Goal: Information Seeking & Learning: Find specific page/section

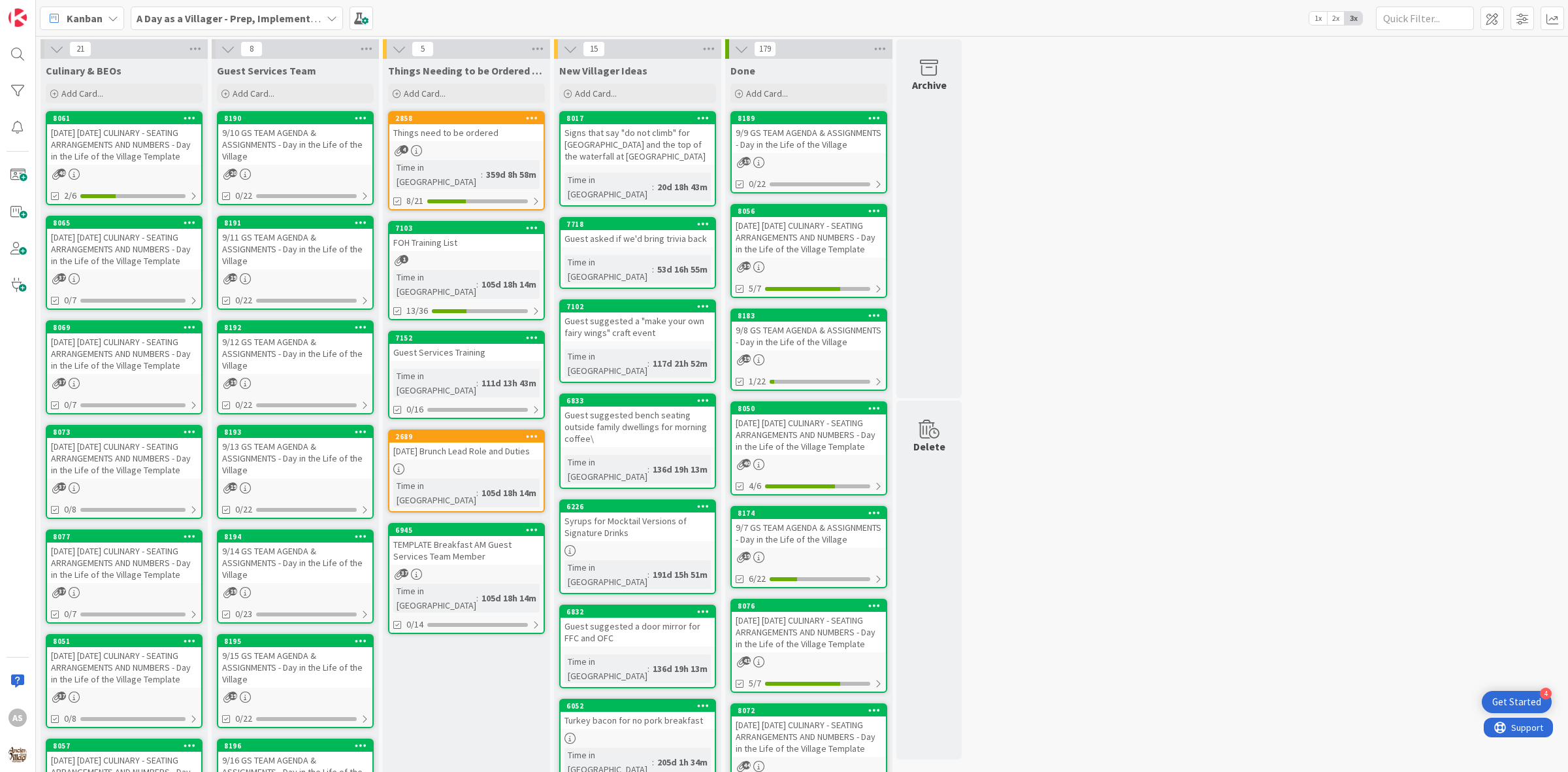
click at [125, 164] on div "[DATE] [DATE] CULINARY - SEATING ARRANGEMENTS AND NUMBERS - Day in the Life of …" at bounding box center [123, 144] width 154 height 41
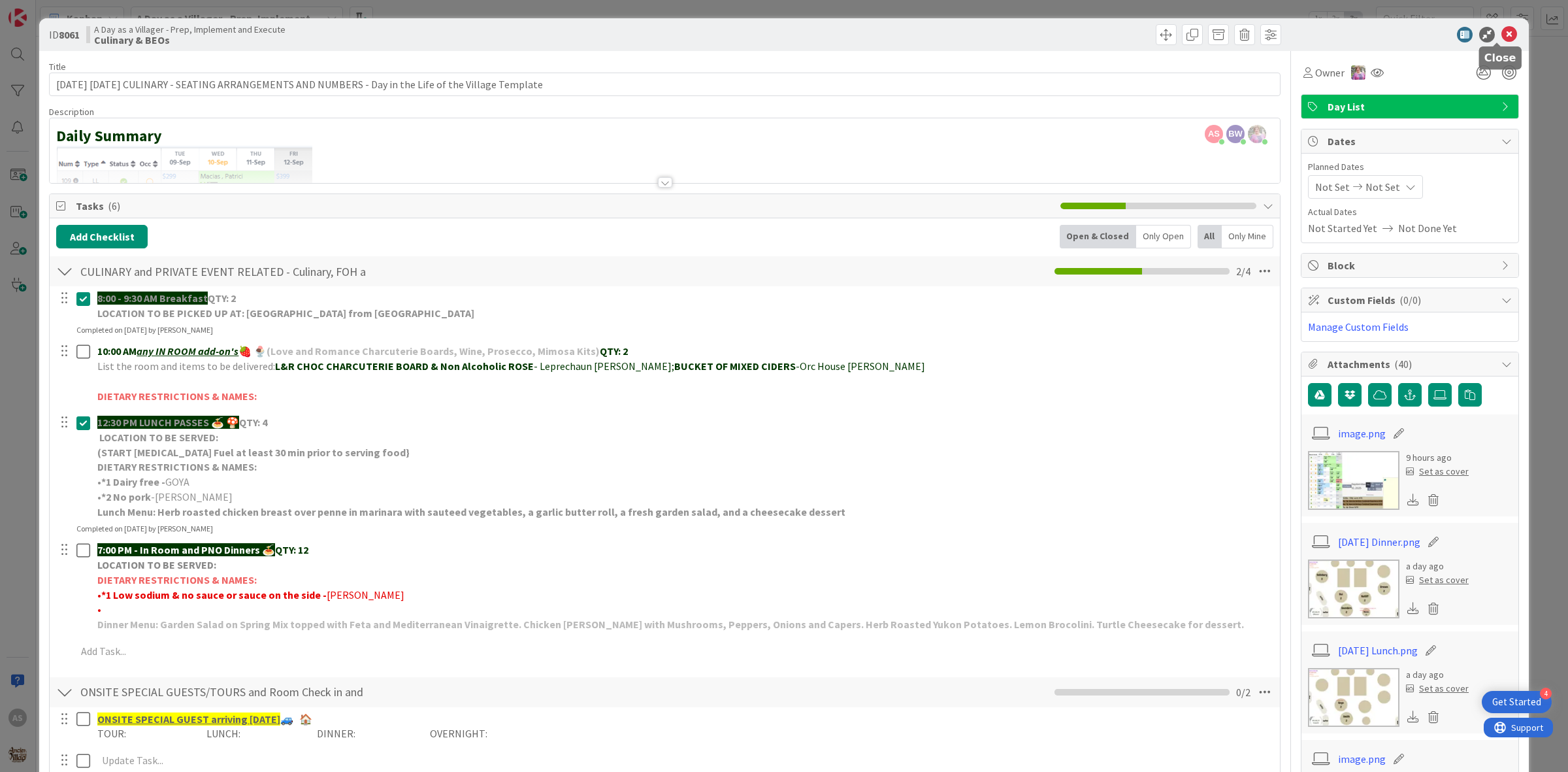
click at [1501, 37] on icon at bounding box center [1509, 34] width 15 height 15
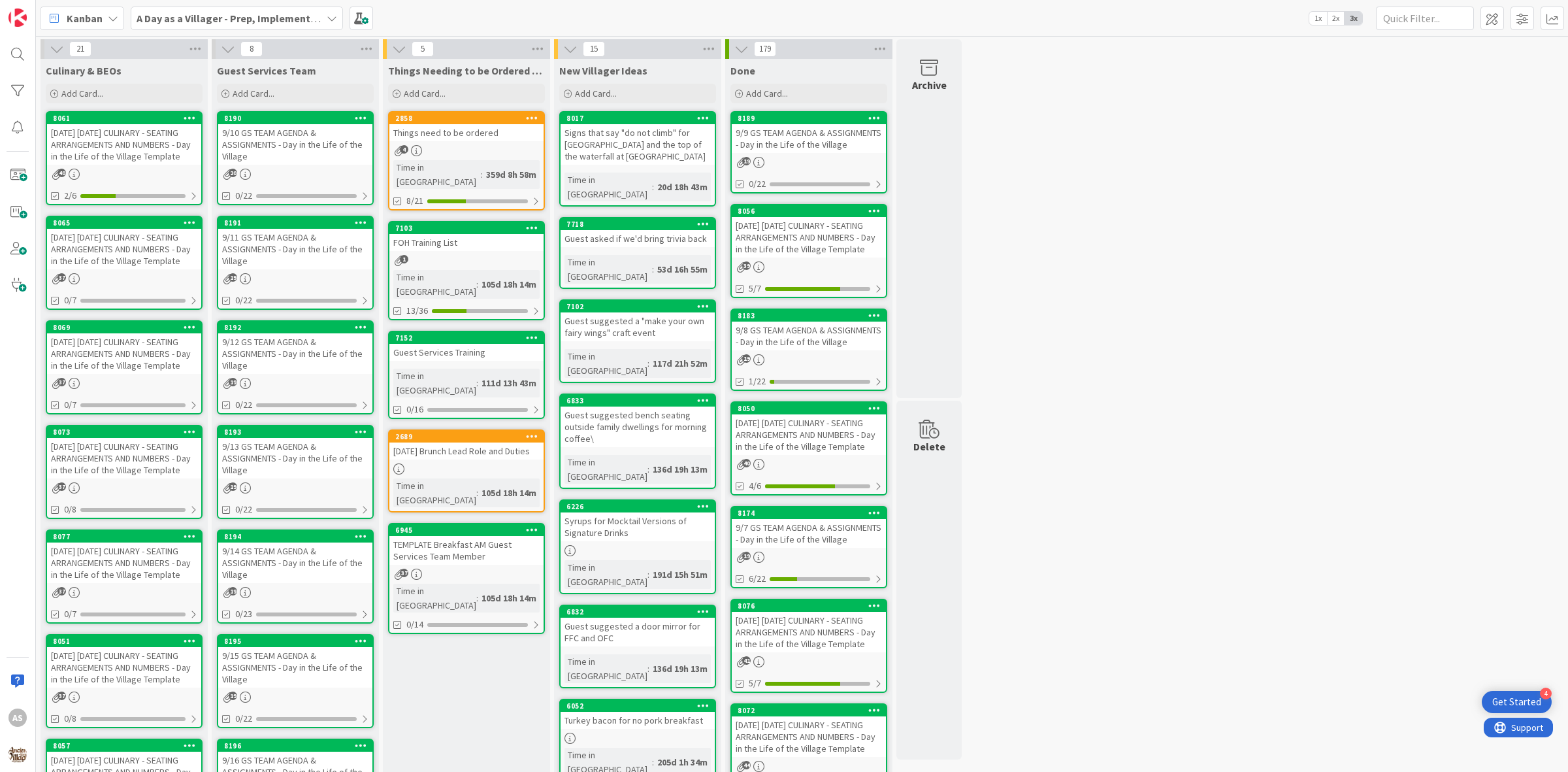
click at [245, 165] on link "8190 9/10 GS TEAM AGENDA & ASSIGNMENTS - Day in the Life of the Village 20 0/22" at bounding box center [295, 158] width 157 height 94
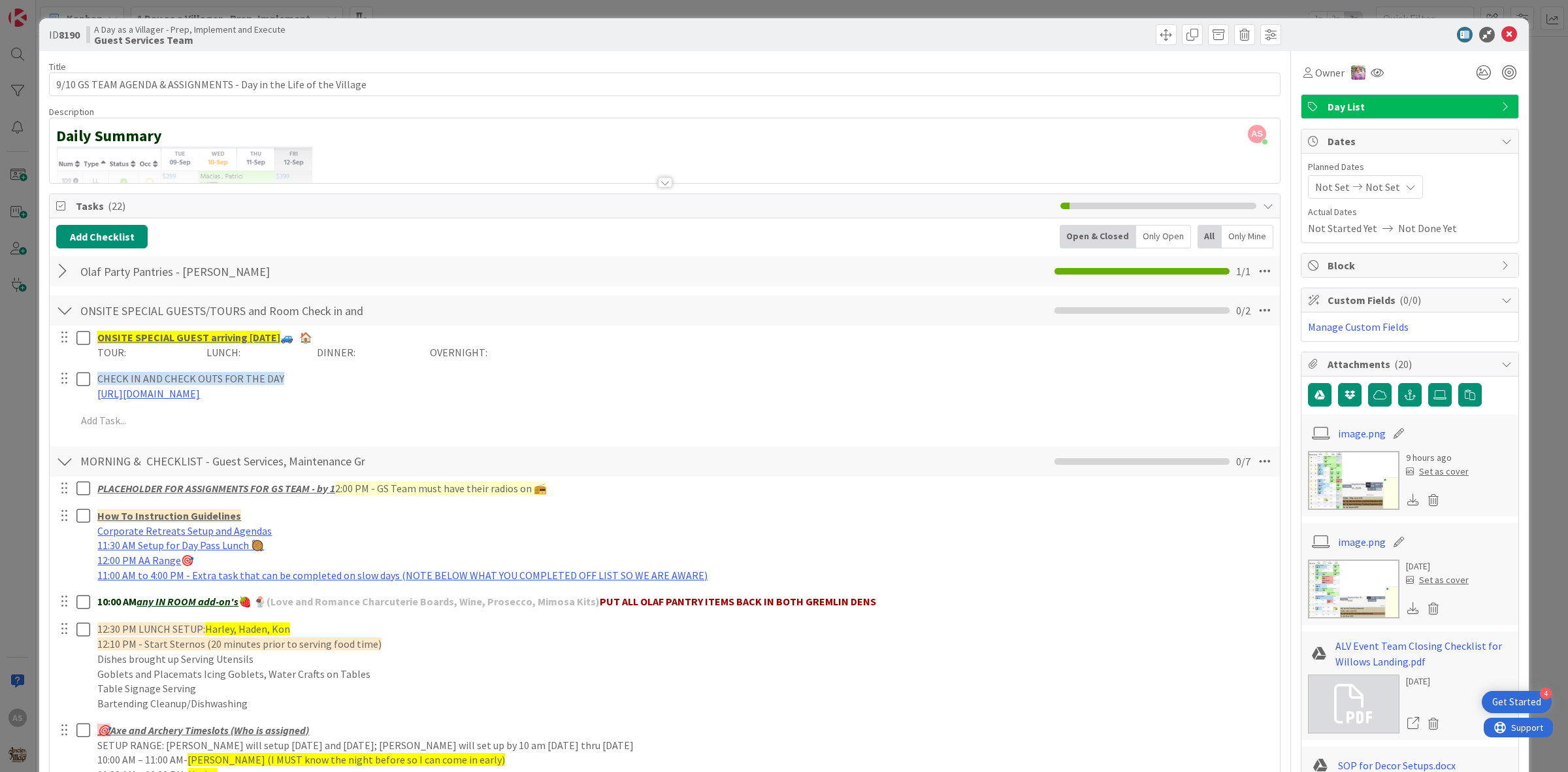
click at [59, 269] on div at bounding box center [64, 271] width 17 height 23
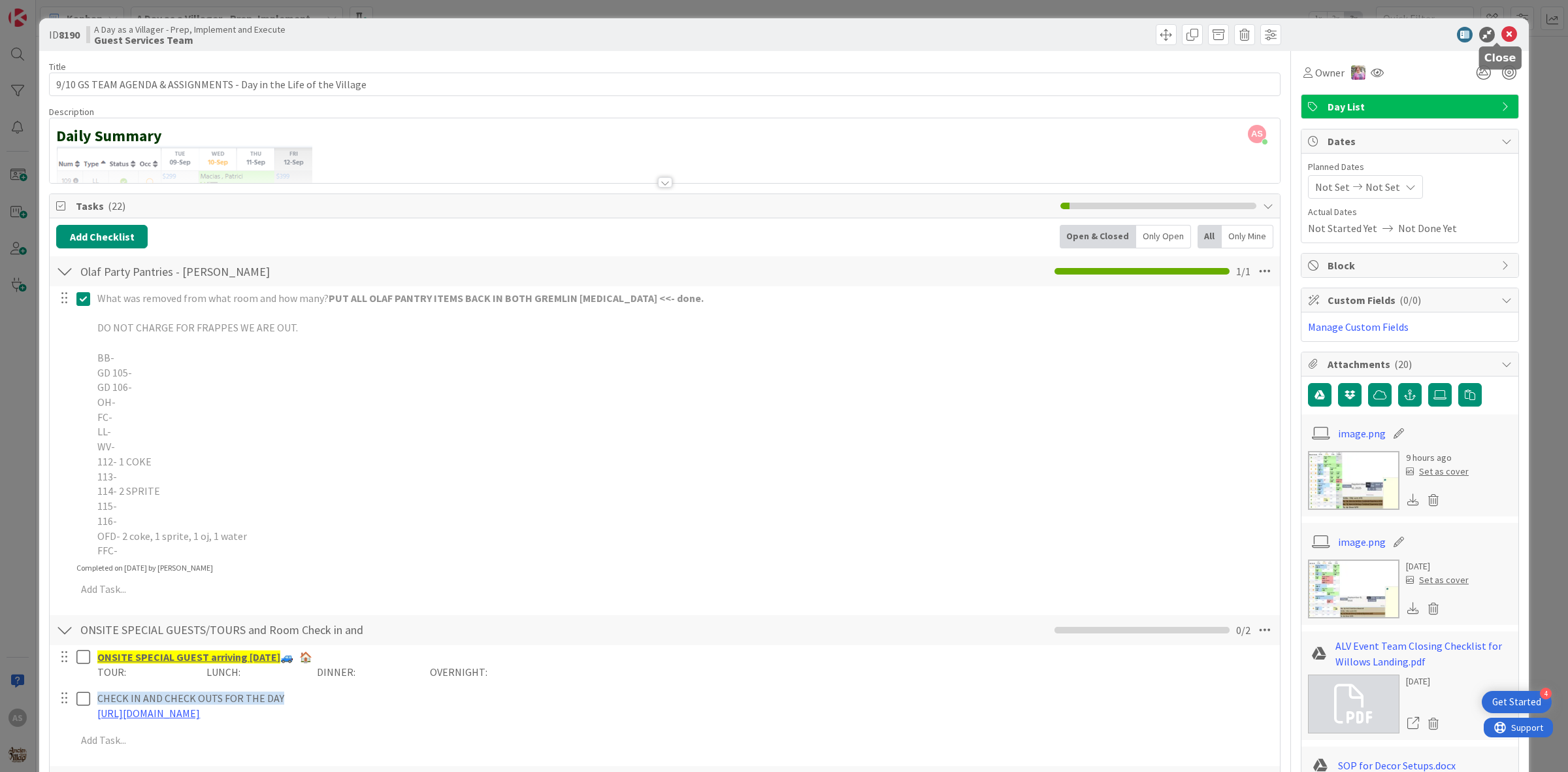
click at [1501, 31] on icon at bounding box center [1509, 34] width 15 height 15
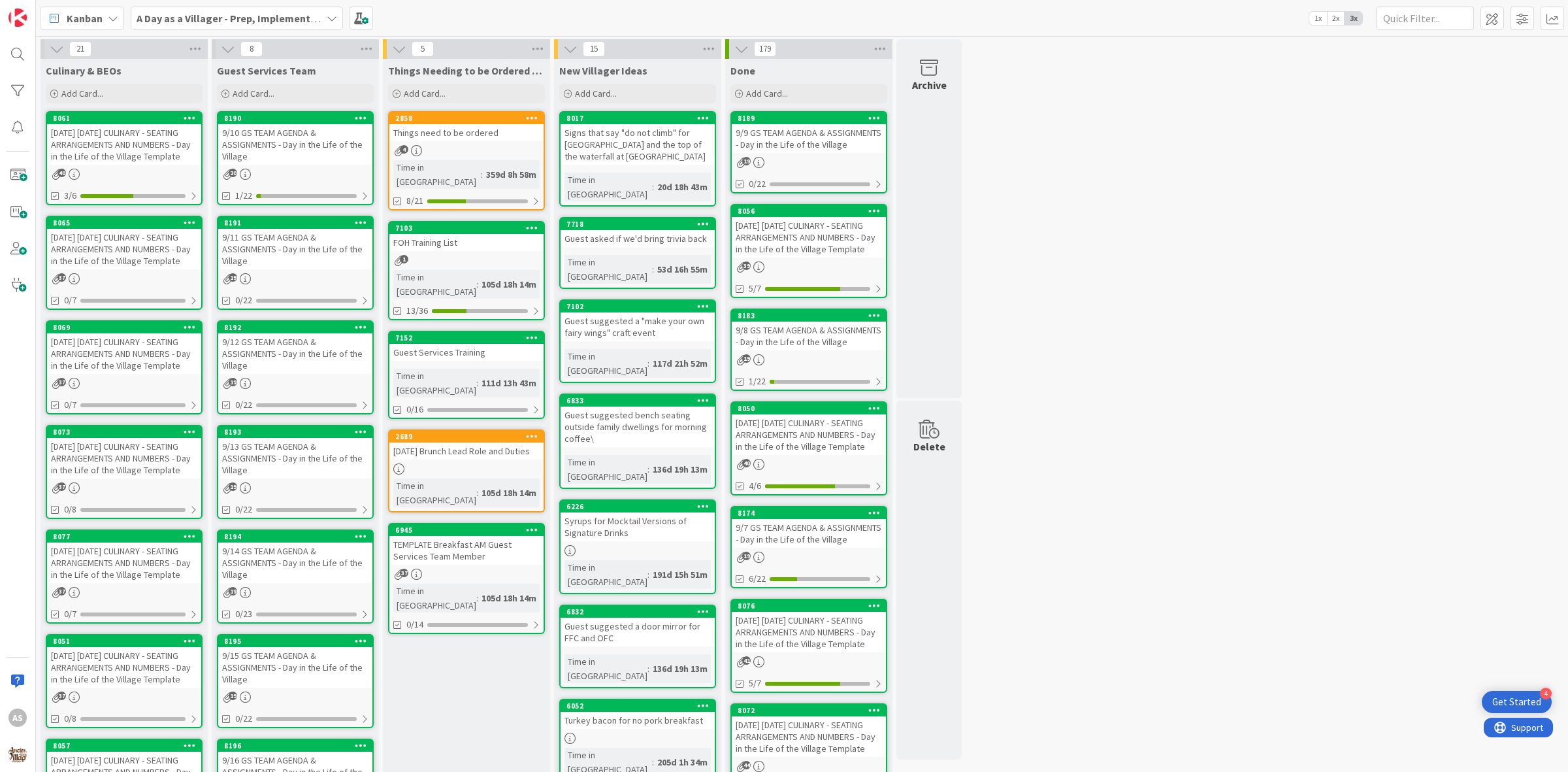
click at [308, 557] on div "9/14 GS TEAM AGENDA & ASSIGNMENTS - Day in the Life of the Village" at bounding box center [295, 562] width 154 height 41
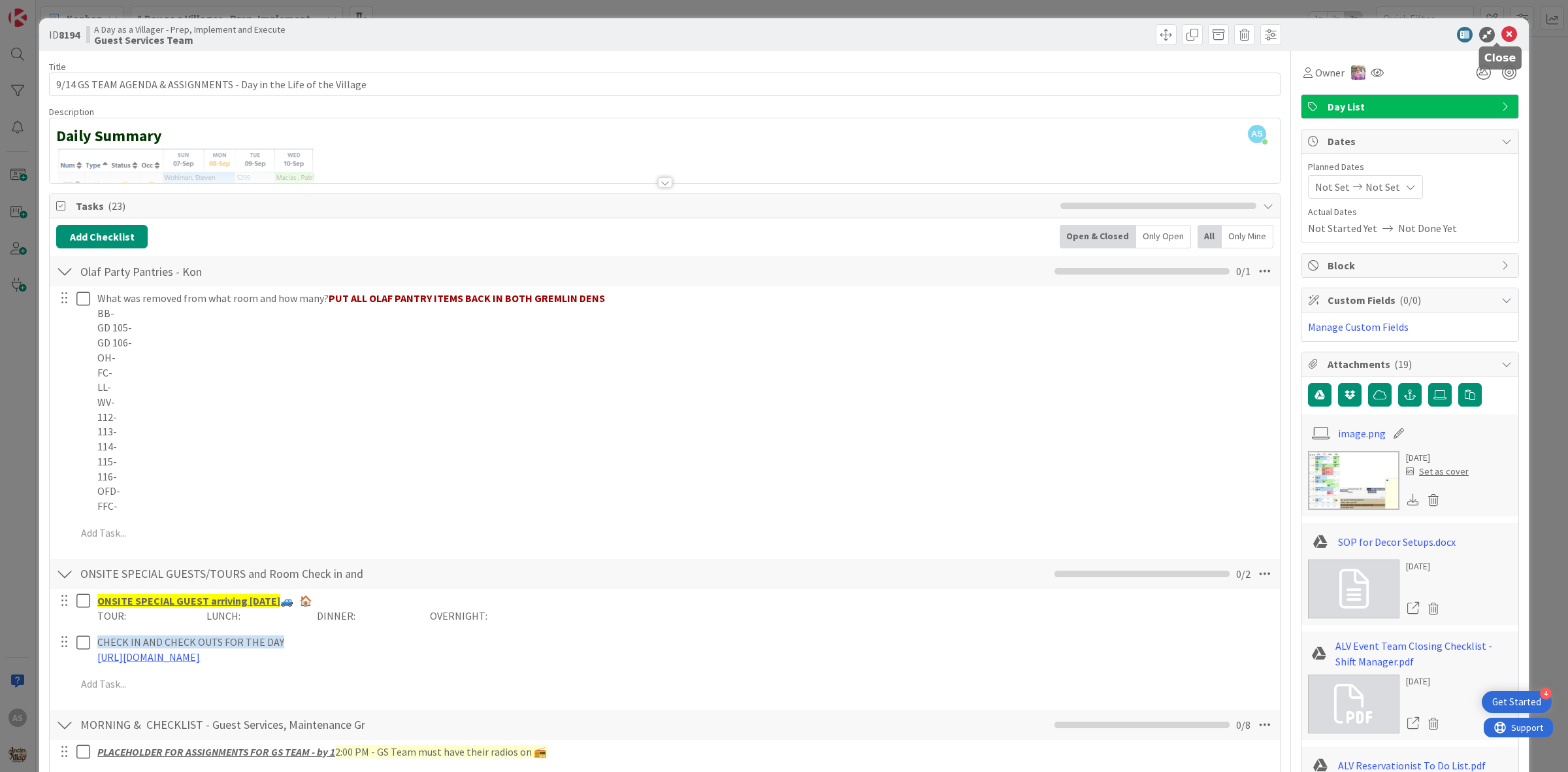
click at [1501, 33] on icon at bounding box center [1509, 34] width 15 height 15
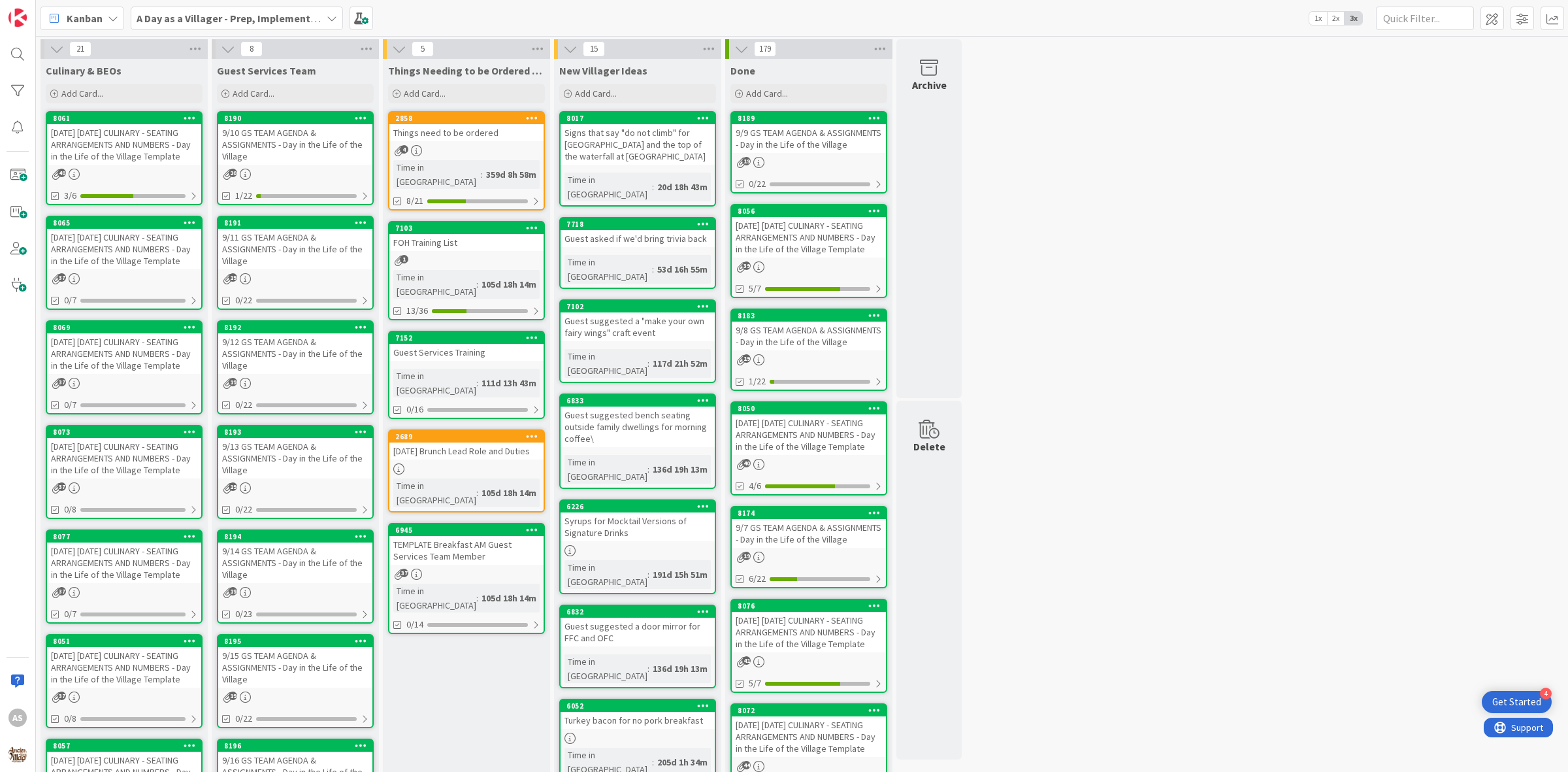
click at [293, 438] on div "9/13 GS TEAM AGENDA & ASSIGNMENTS - Day in the Life of the Village" at bounding box center [295, 458] width 154 height 41
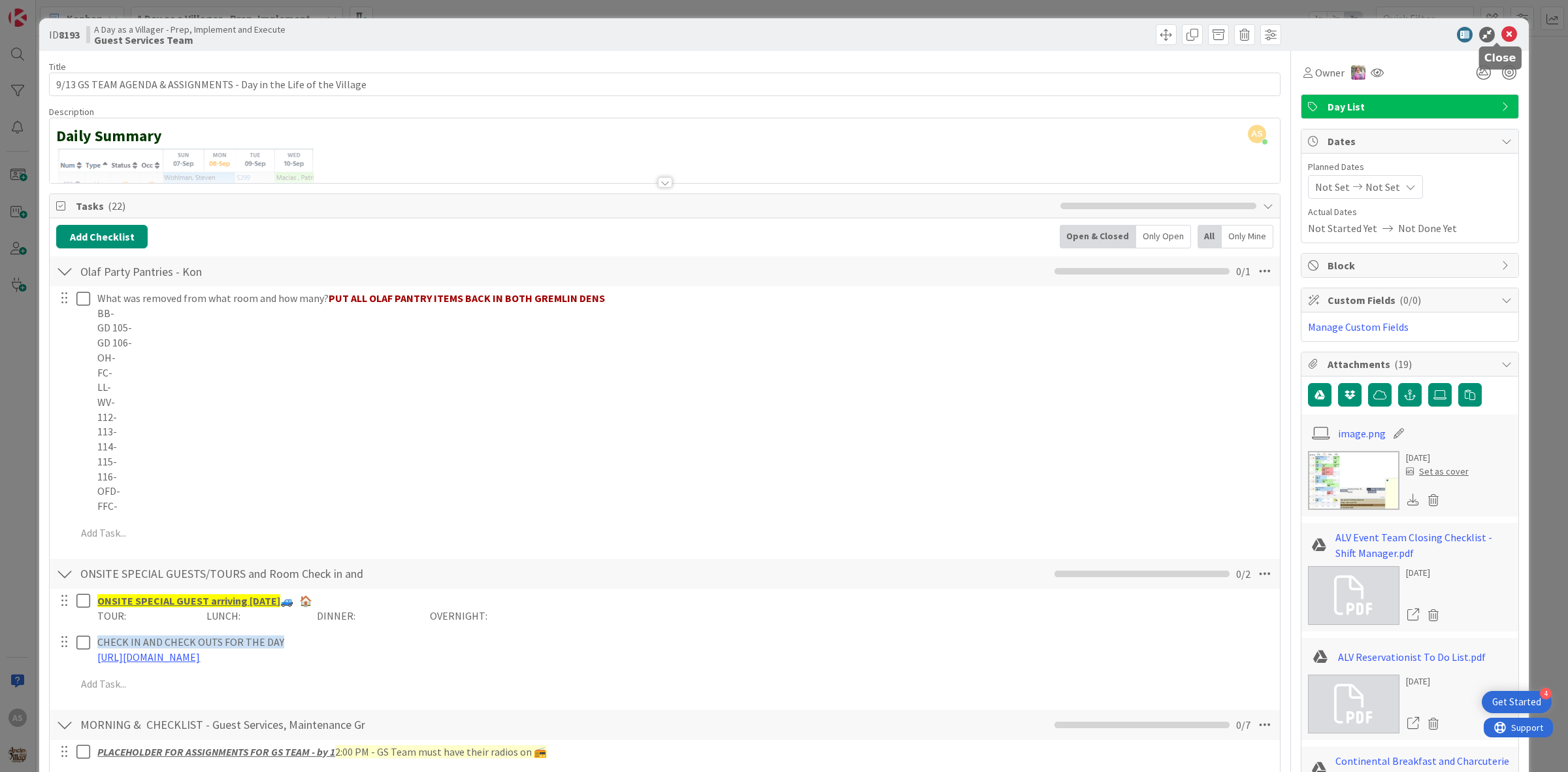
click at [1501, 31] on icon at bounding box center [1509, 34] width 15 height 15
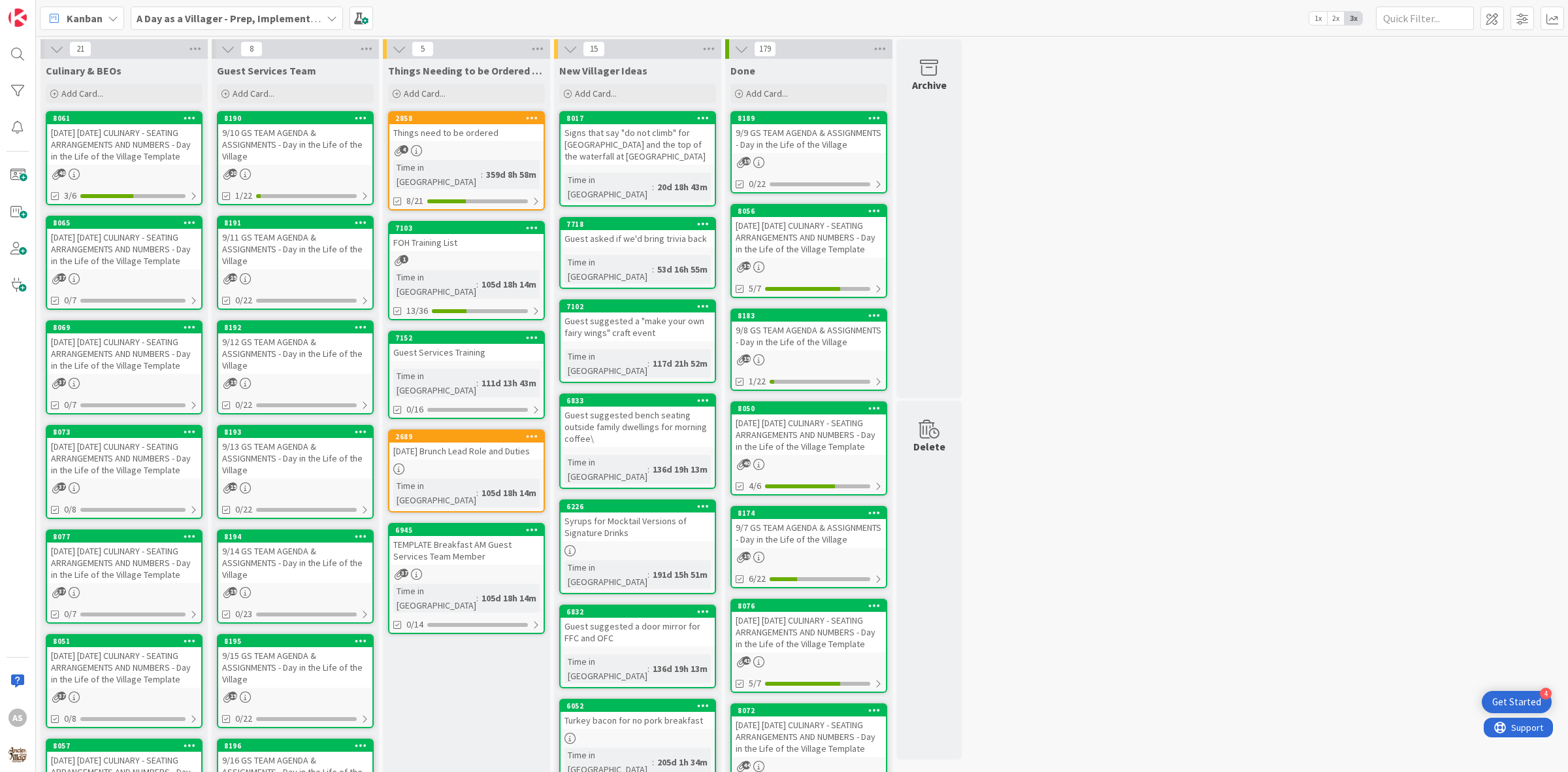
scroll to position [164, 0]
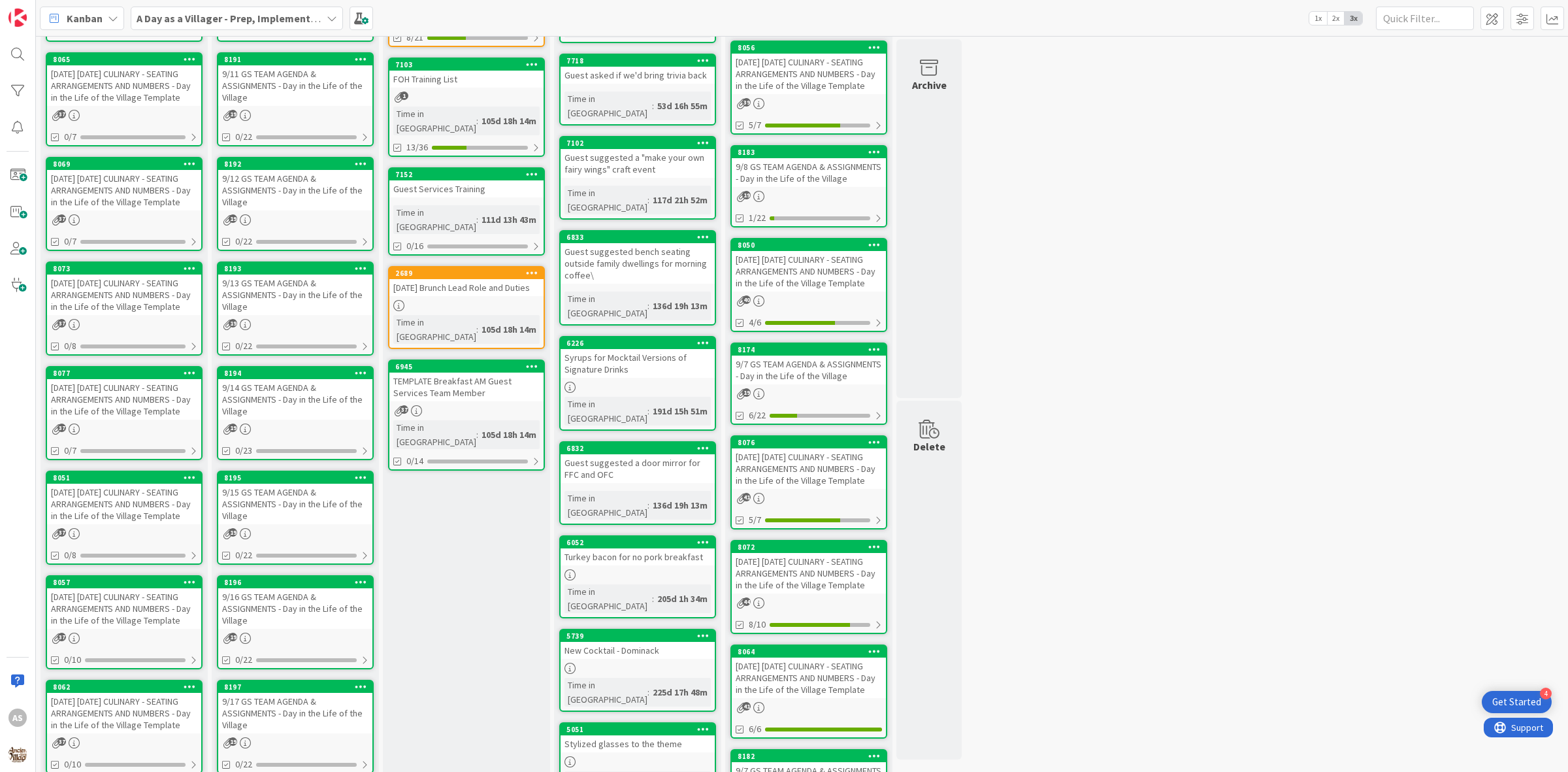
click at [242, 500] on div "9/15 GS TEAM AGENDA & ASSIGNMENTS - Day in the Life of the Village" at bounding box center [295, 504] width 154 height 41
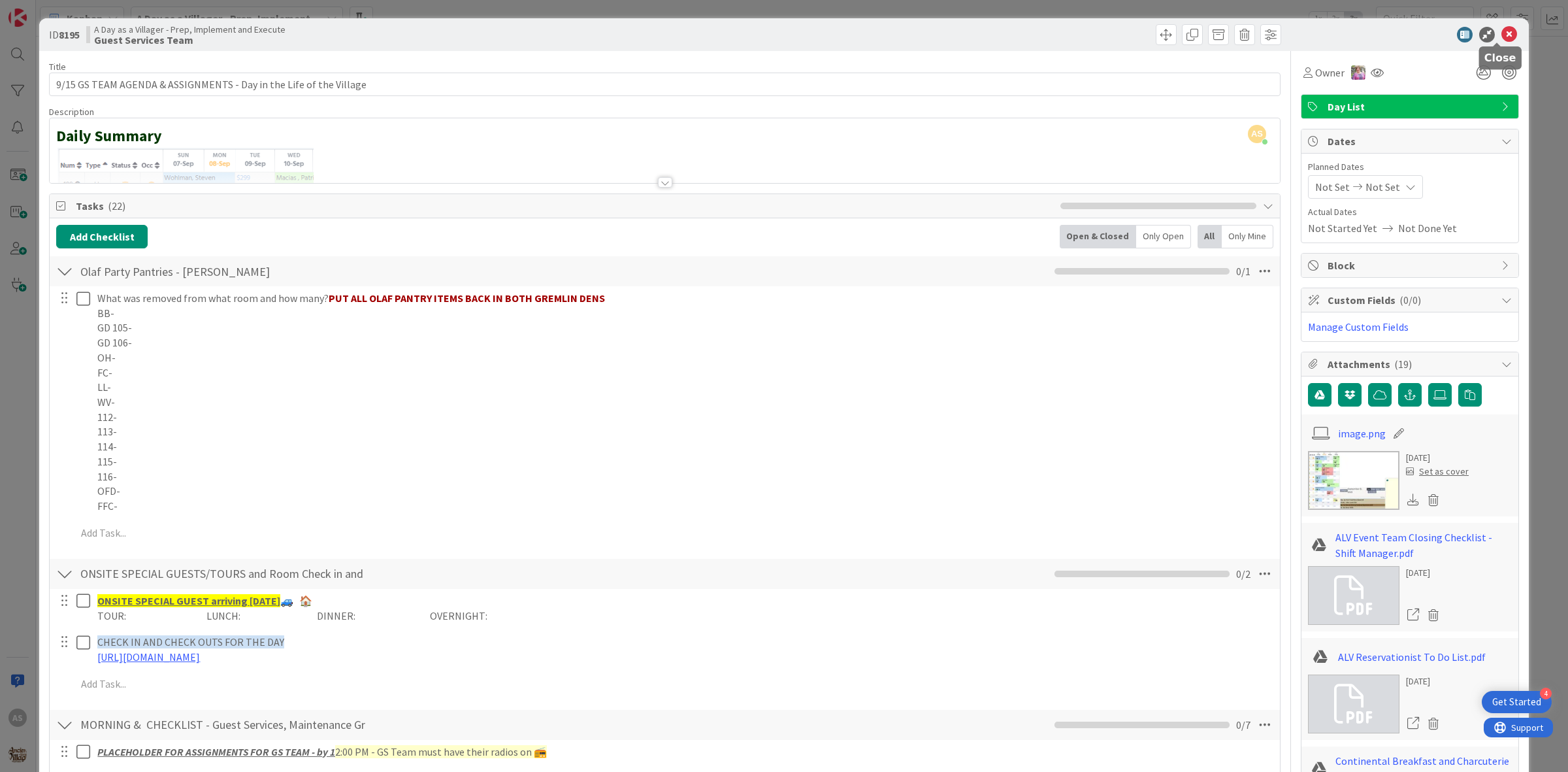
click at [1501, 37] on icon at bounding box center [1509, 34] width 15 height 15
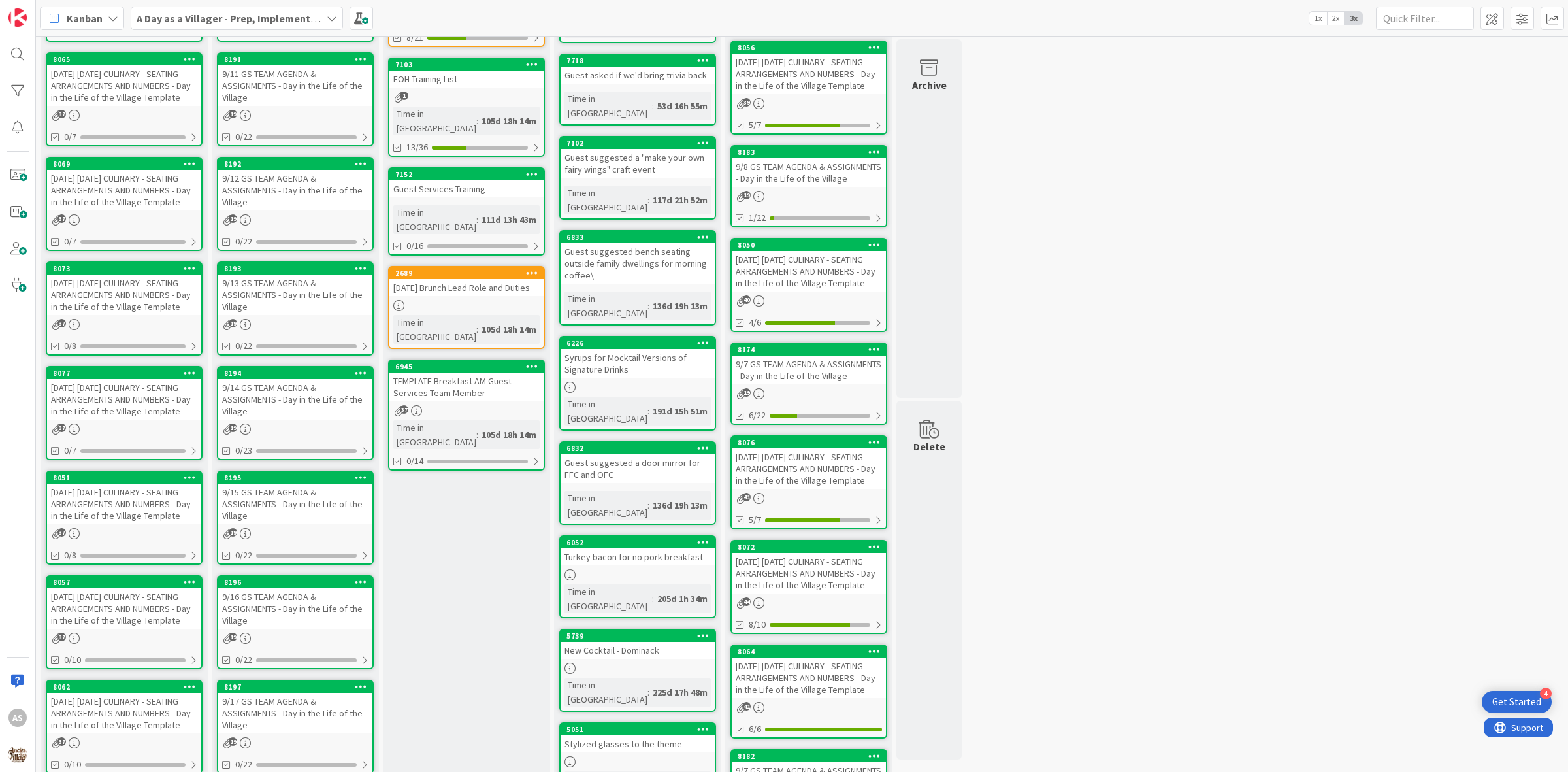
click at [91, 524] on div "[DATE] [DATE] CULINARY - SEATING ARRANGEMENTS AND NUMBERS - Day in the Life of …" at bounding box center [123, 504] width 154 height 41
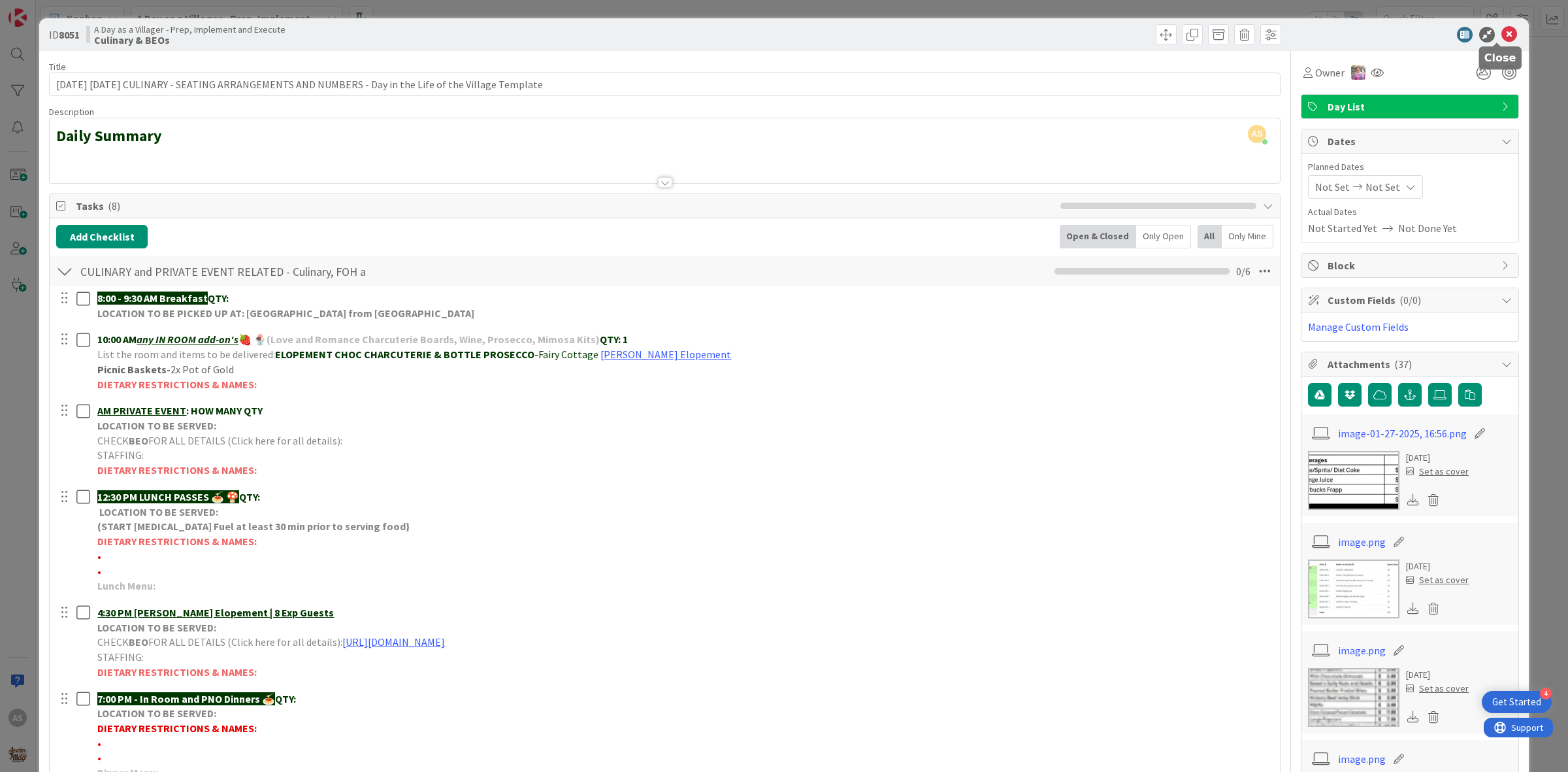
click at [1501, 34] on icon at bounding box center [1509, 34] width 15 height 15
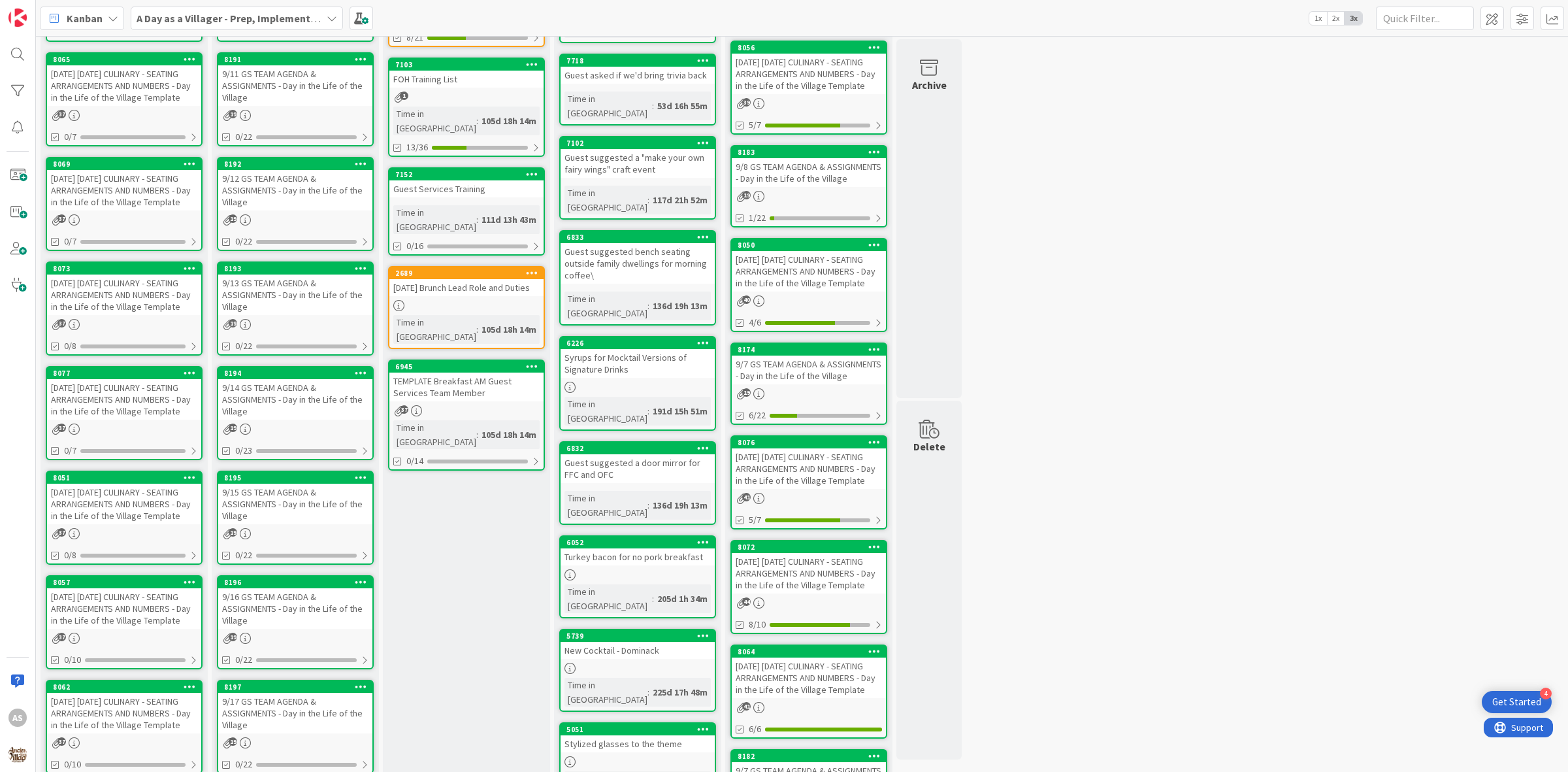
click at [131, 308] on div "[DATE] [DATE] CULINARY - SEATING ARRANGEMENTS AND NUMBERS - Day in the Life of …" at bounding box center [123, 295] width 154 height 41
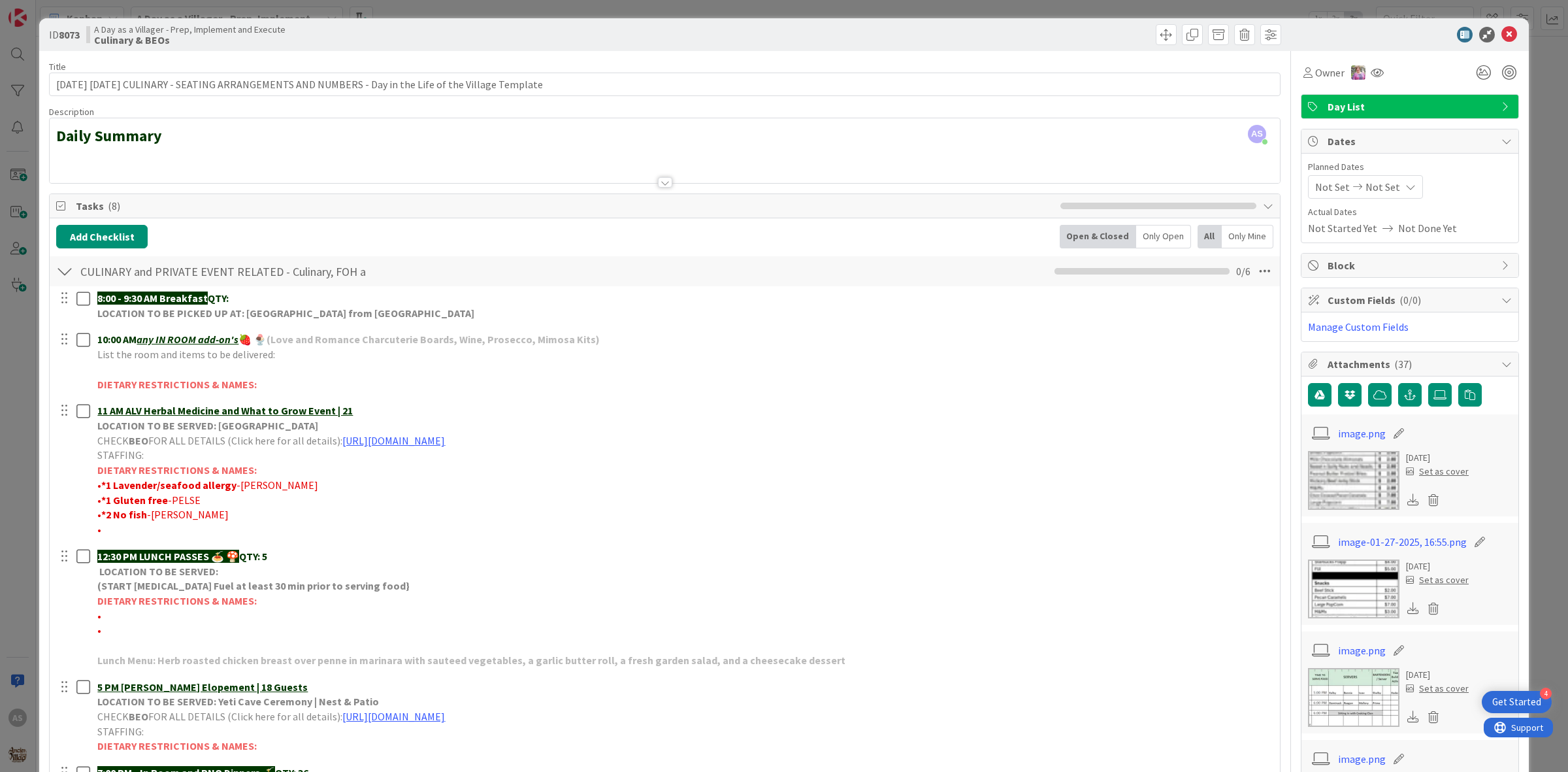
click at [1495, 24] on div "ID 8073 A Day as a Villager - Prep, Implement and Execute Culinary & BEOs" at bounding box center [784, 34] width 1490 height 33
click at [1501, 37] on icon at bounding box center [1509, 34] width 15 height 15
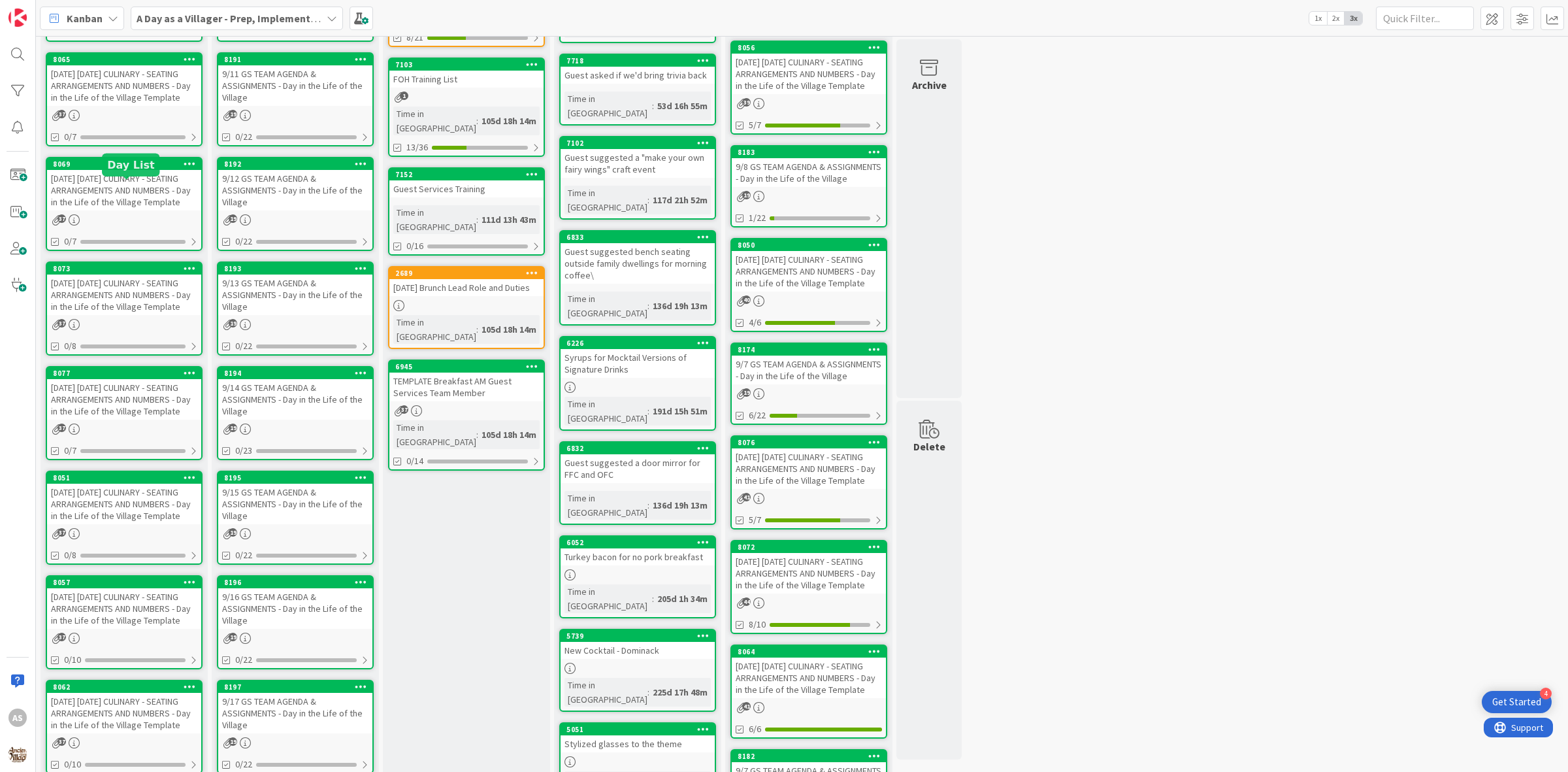
click at [99, 193] on div "[DATE] [DATE] CULINARY - SEATING ARRANGEMENTS AND NUMBERS - Day in the Life of …" at bounding box center [123, 190] width 154 height 41
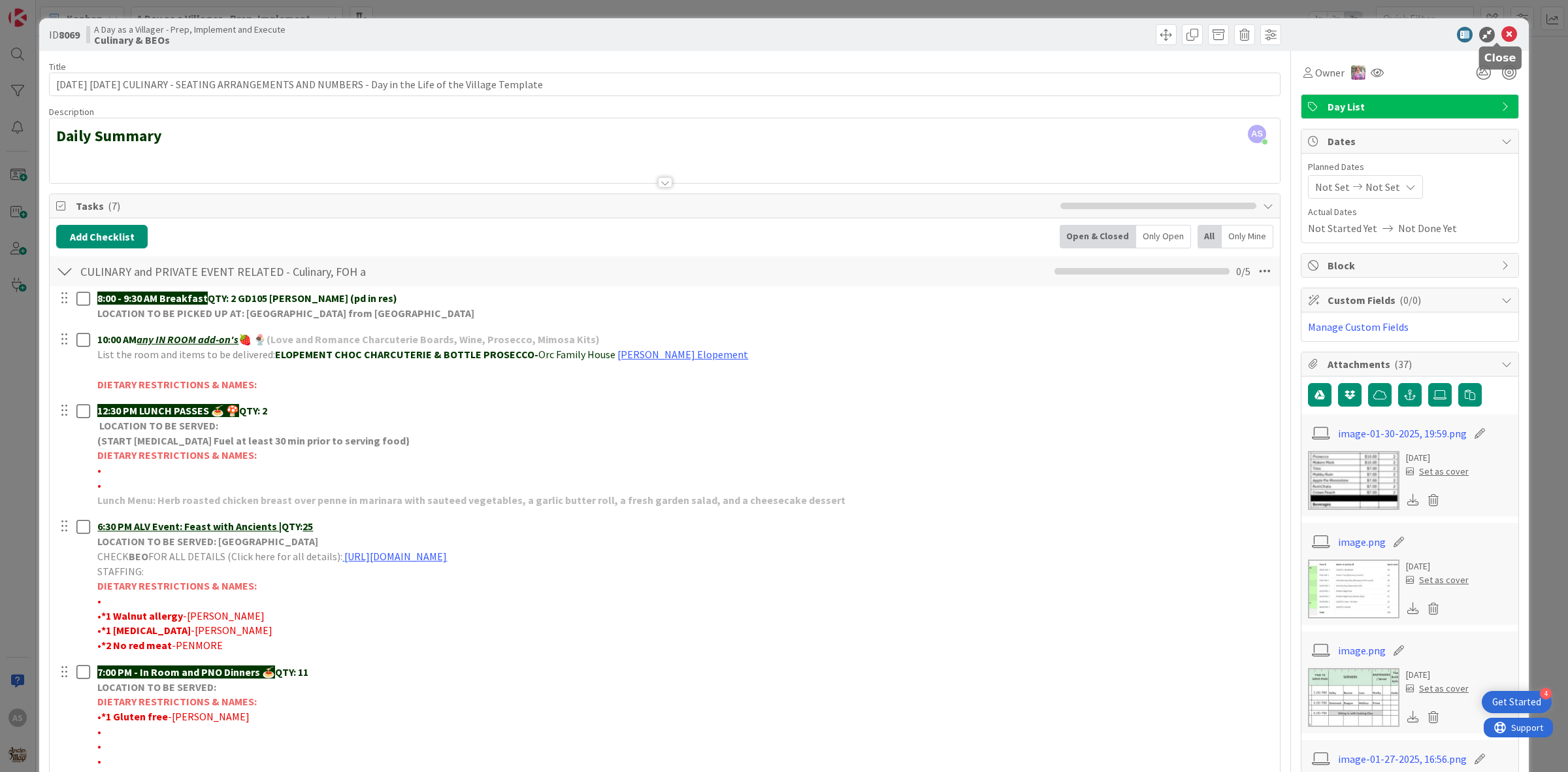
click at [1501, 31] on icon at bounding box center [1509, 34] width 15 height 15
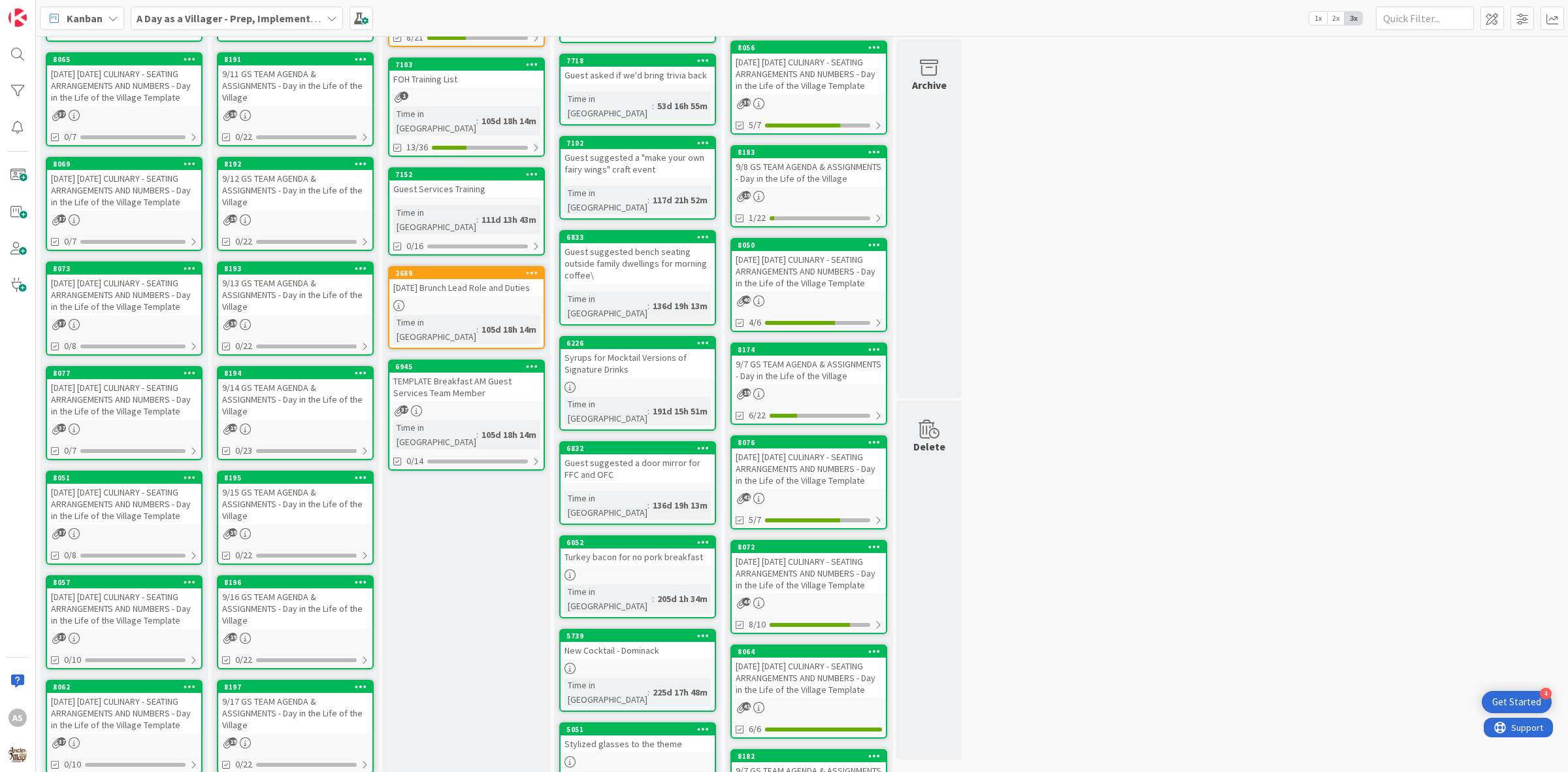
click at [105, 96] on div "[DATE] [DATE] CULINARY - SEATING ARRANGEMENTS AND NUMBERS - Day in the Life of …" at bounding box center [123, 85] width 154 height 41
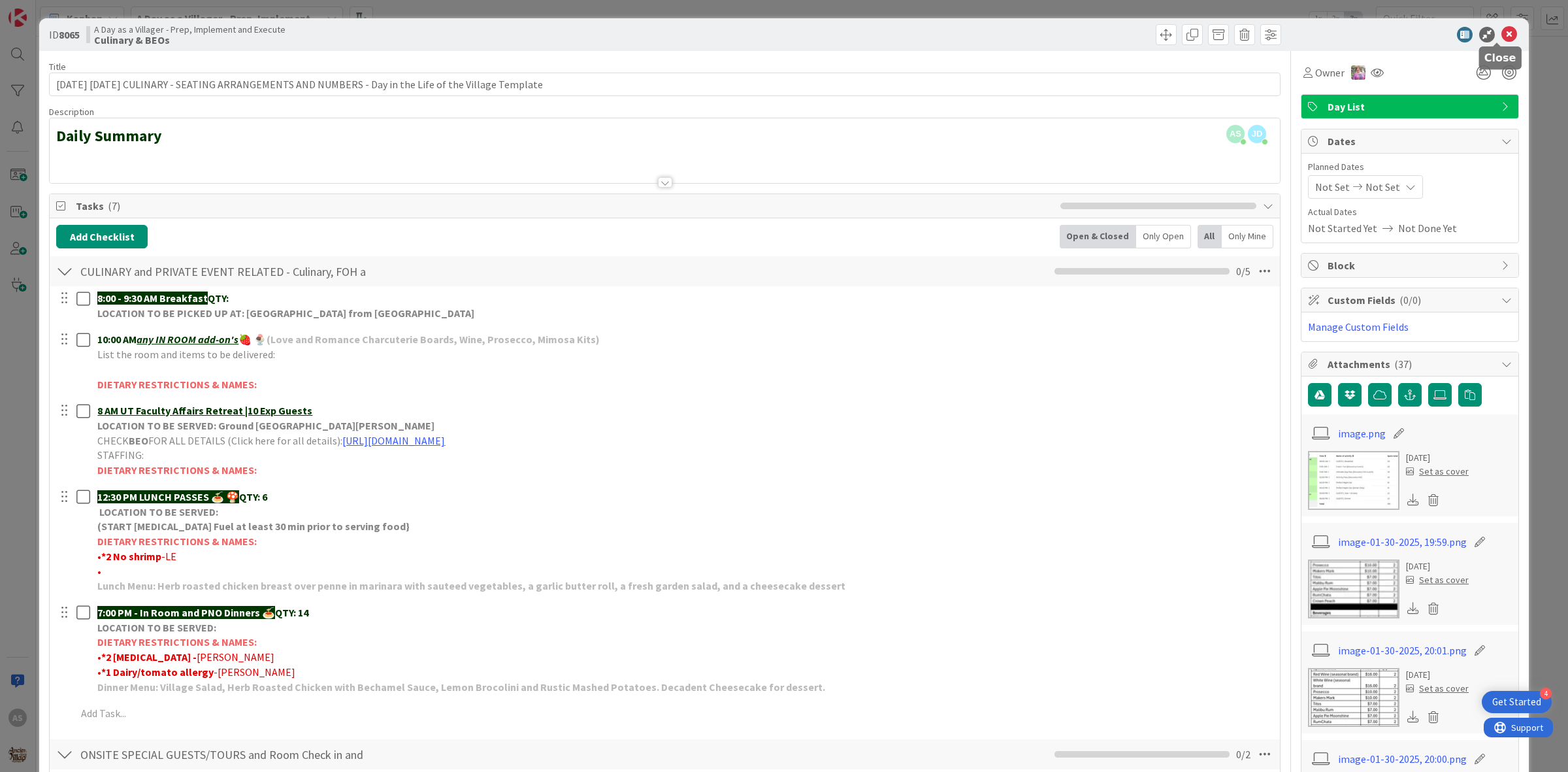
click at [1501, 31] on icon at bounding box center [1509, 34] width 15 height 15
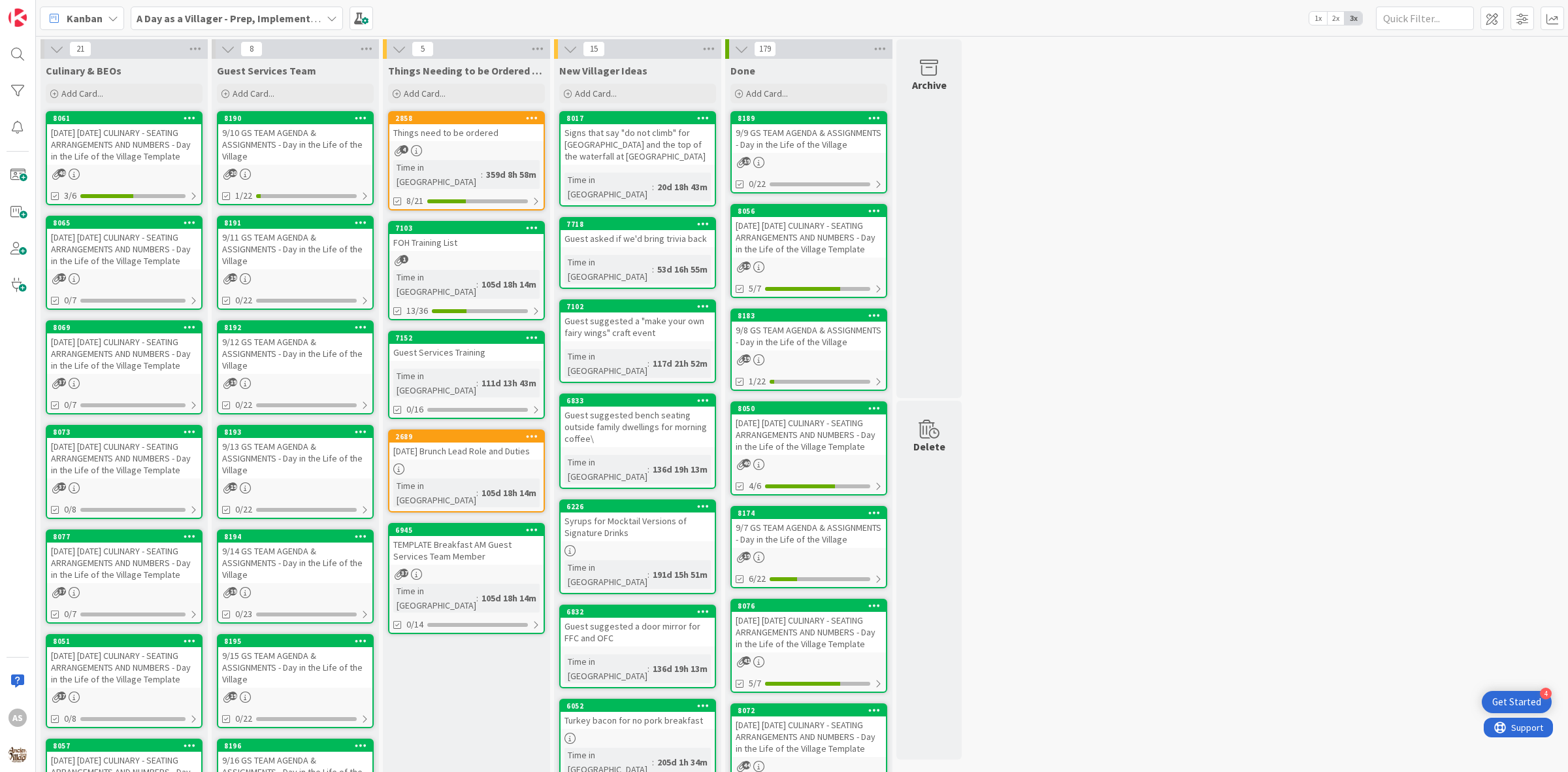
click at [134, 136] on div "[DATE] [DATE] CULINARY - SEATING ARRANGEMENTS AND NUMBERS - Day in the Life of …" at bounding box center [123, 144] width 154 height 41
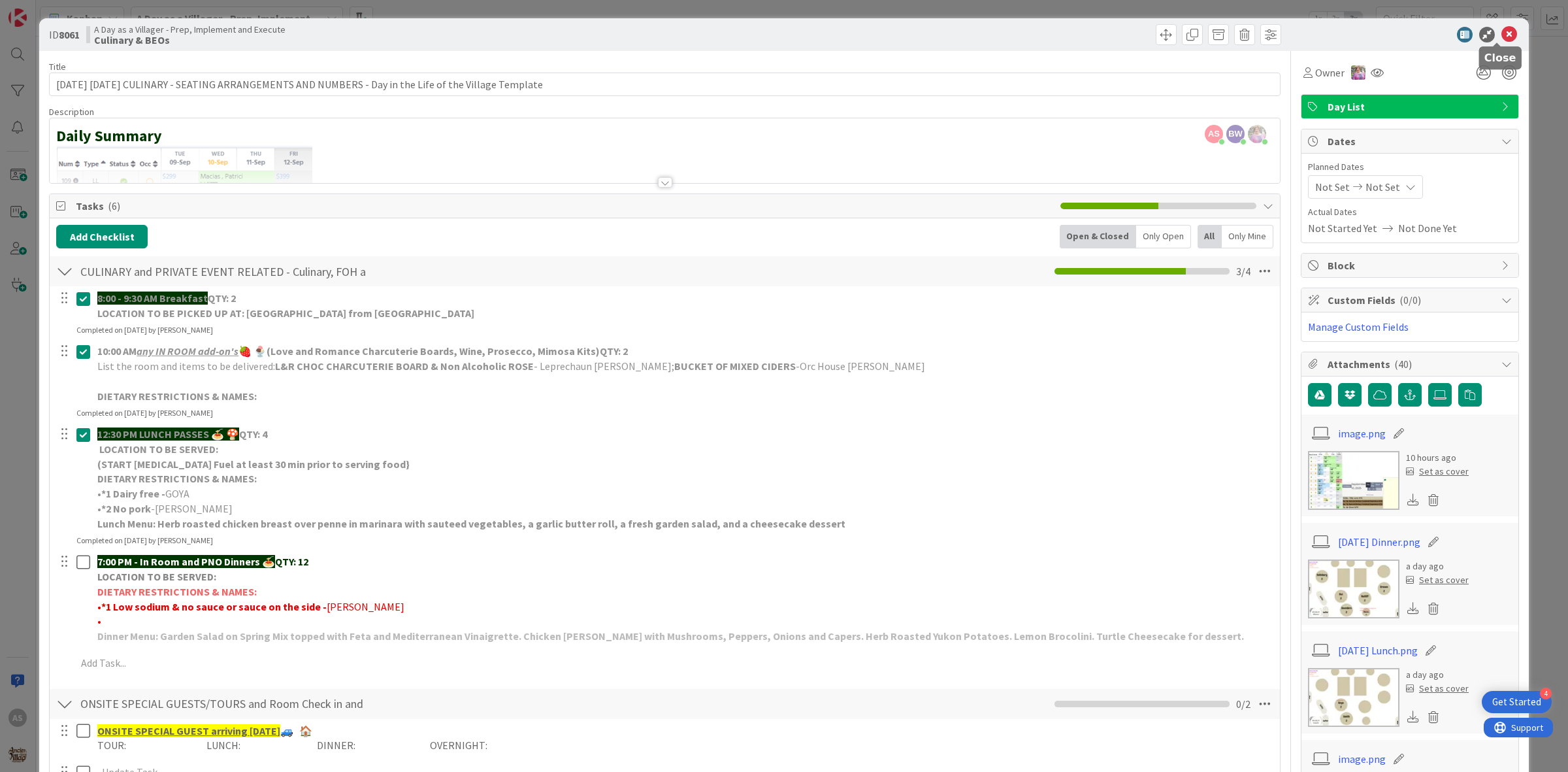
click at [1501, 30] on icon at bounding box center [1509, 34] width 15 height 15
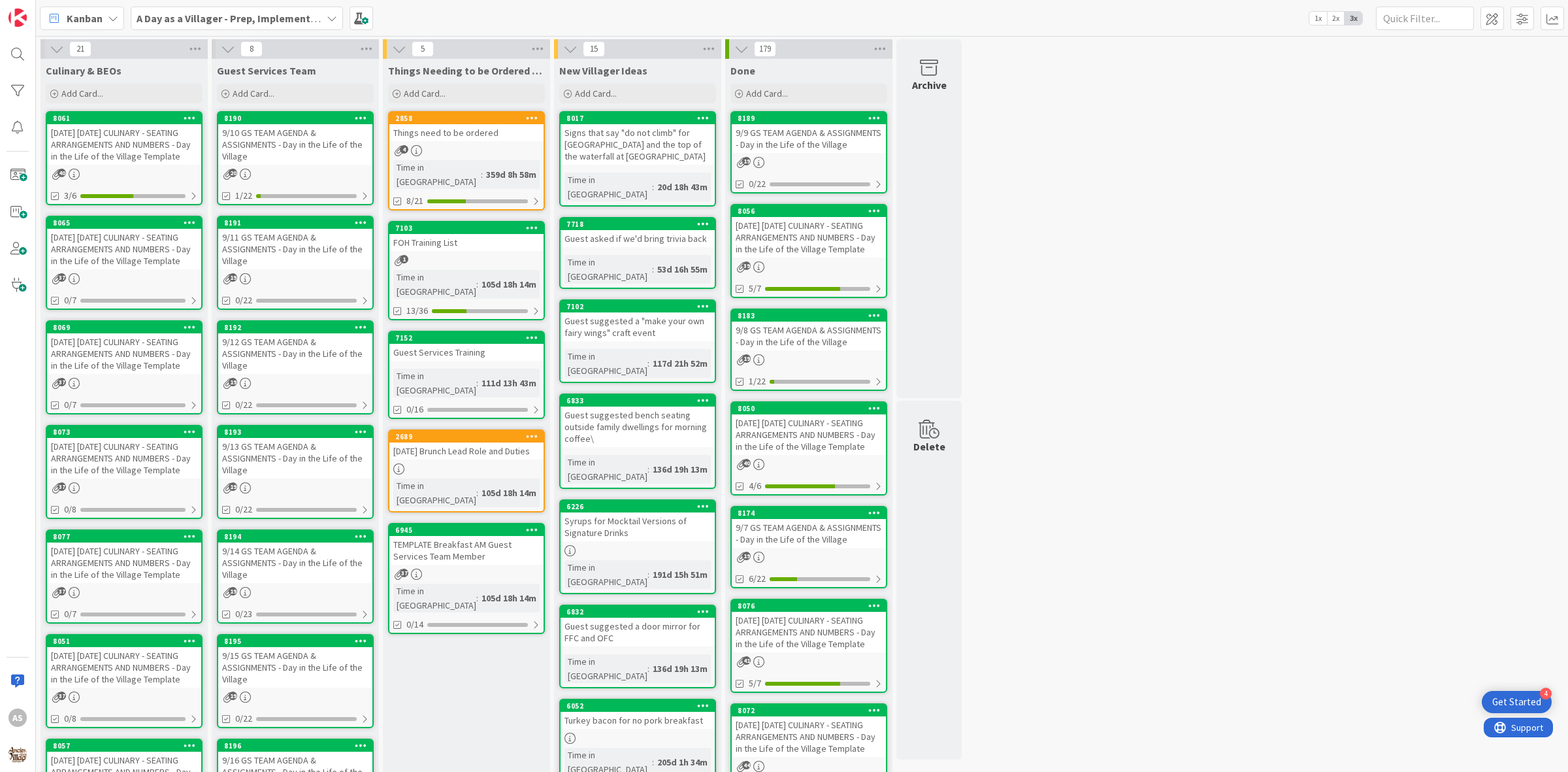
click at [107, 479] on div "[DATE] [DATE] CULINARY - SEATING ARRANGEMENTS AND NUMBERS - Day in the Life of …" at bounding box center [123, 458] width 154 height 41
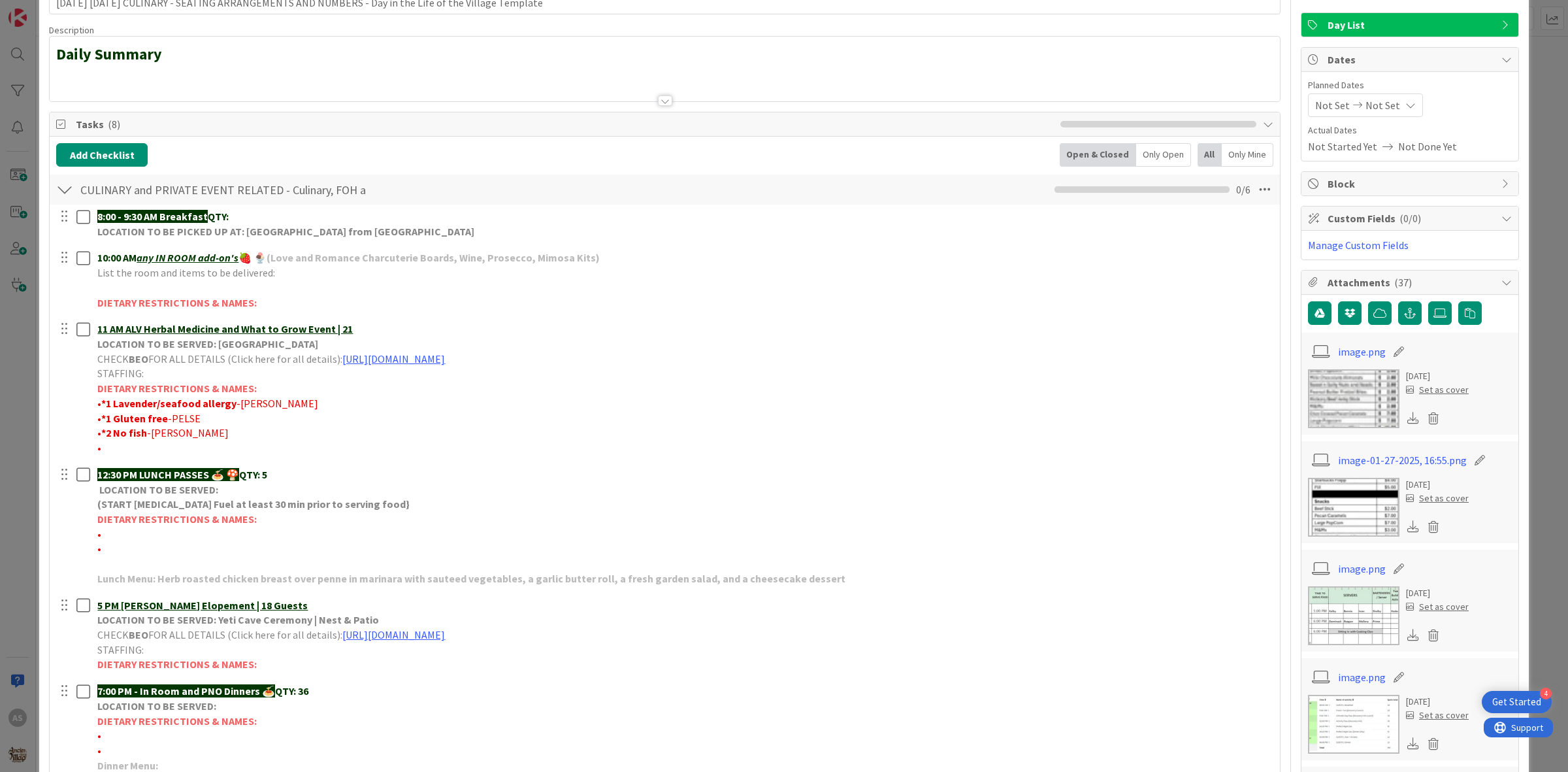
scroll to position [38, 0]
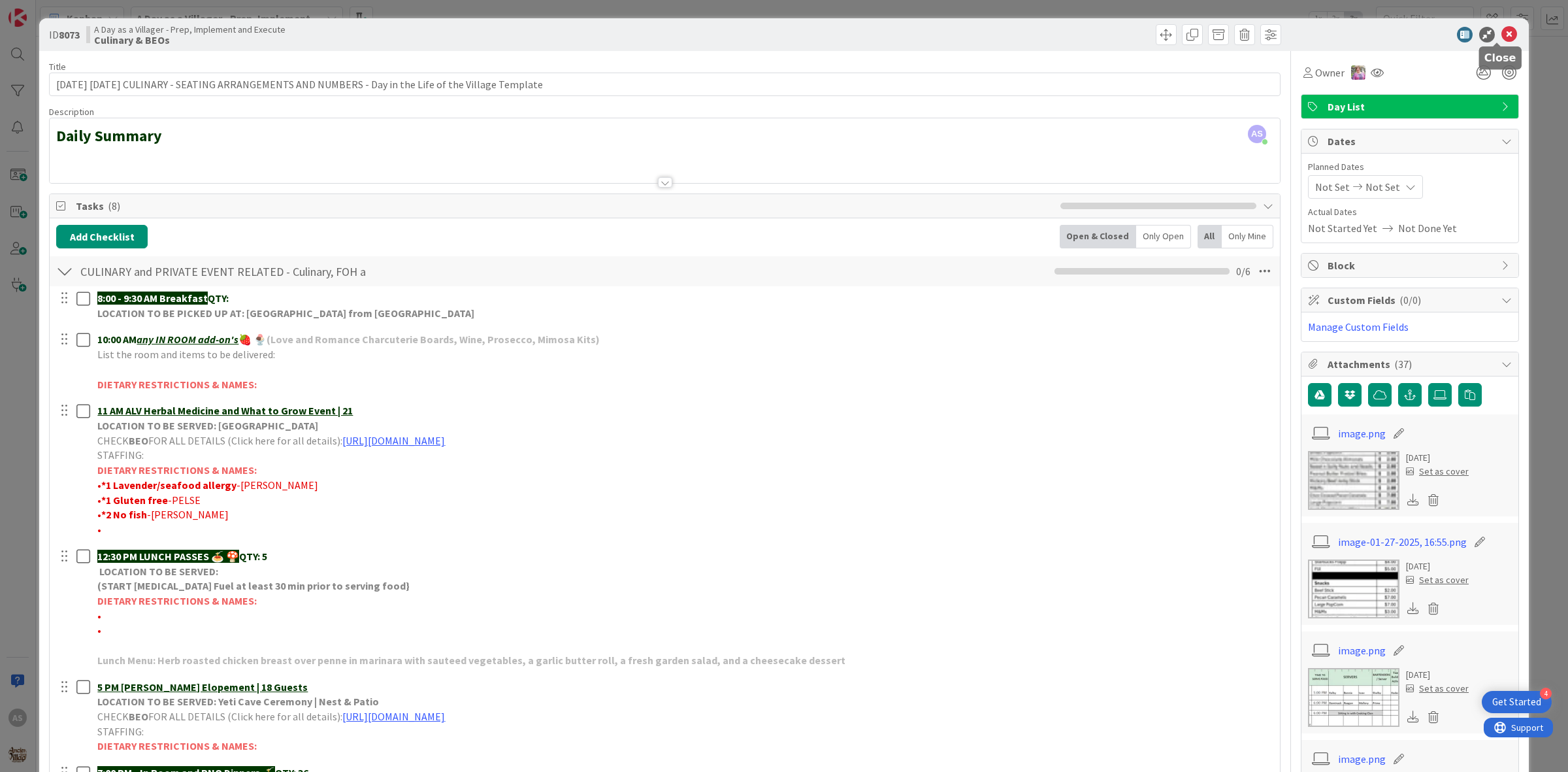
click at [1503, 28] on icon at bounding box center [1509, 34] width 15 height 15
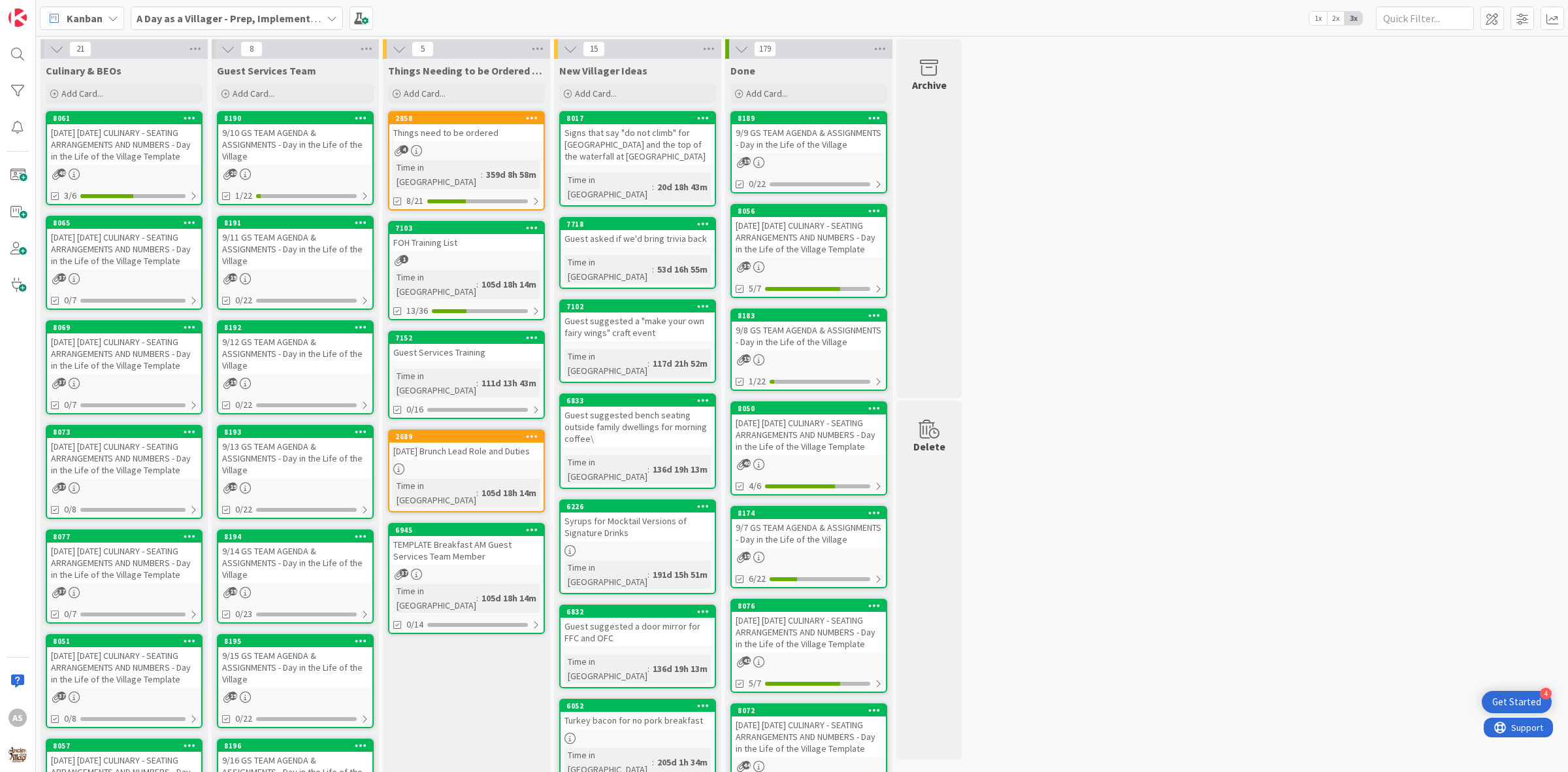
click at [72, 146] on div "[DATE] [DATE] CULINARY - SEATING ARRANGEMENTS AND NUMBERS - Day in the Life of …" at bounding box center [123, 144] width 154 height 41
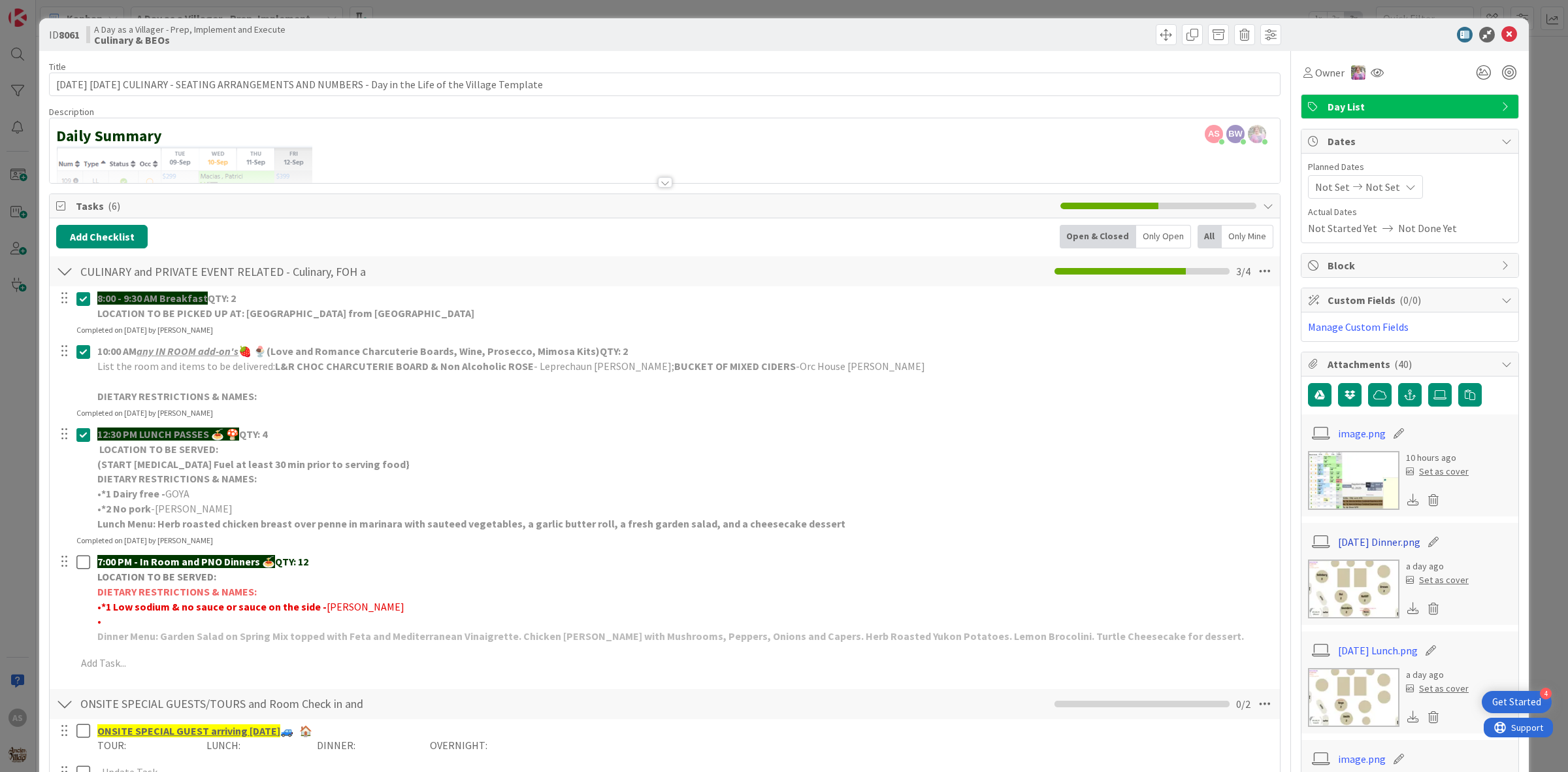
click at [1373, 540] on link "[DATE] Dinner.png" at bounding box center [1379, 542] width 82 height 15
